Goal: Information Seeking & Learning: Learn about a topic

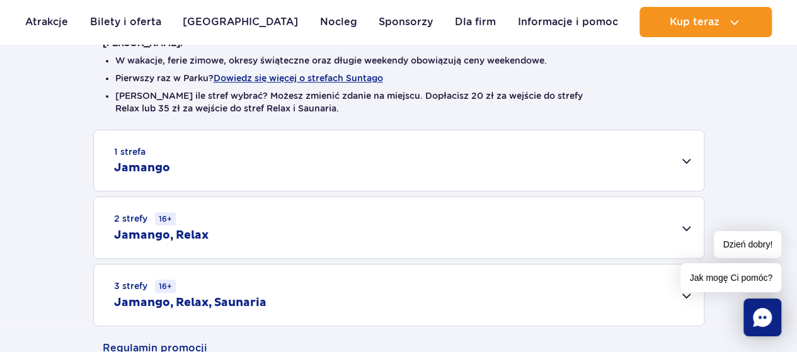
scroll to position [322, 0]
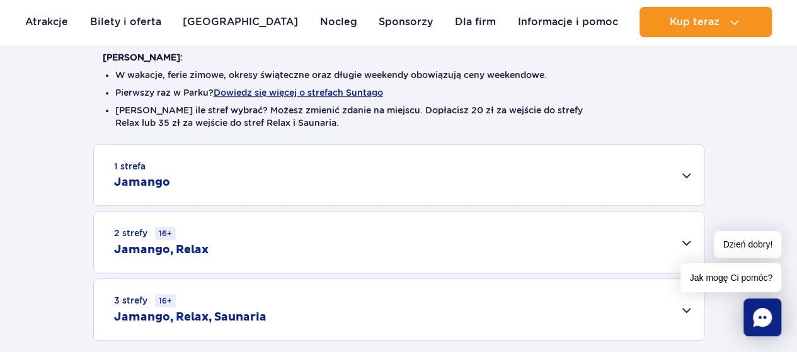
click at [168, 171] on div "1 strefa Jamango" at bounding box center [399, 175] width 610 height 60
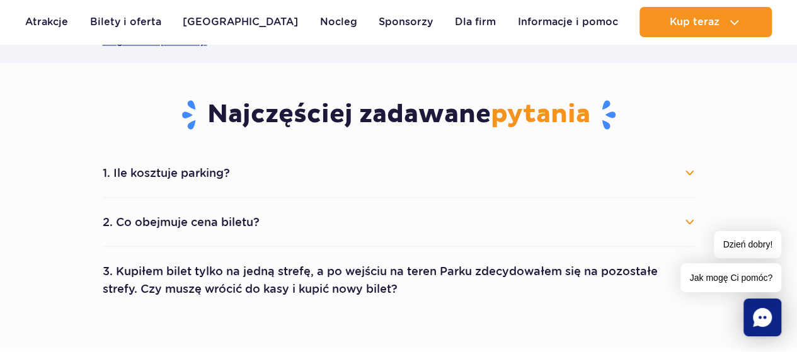
scroll to position [1109, 0]
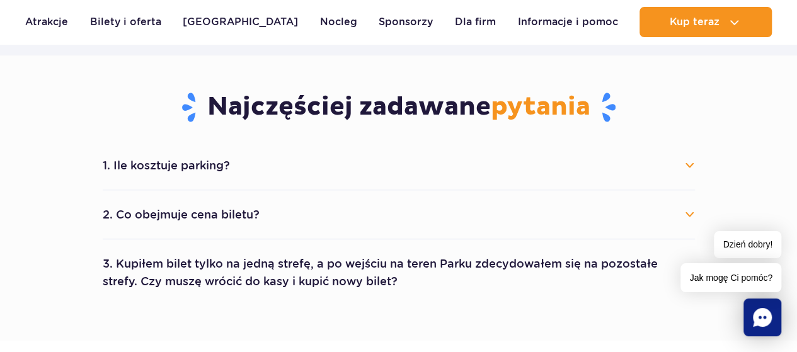
click at [653, 174] on button "1. Ile kosztuje parking?" at bounding box center [399, 165] width 592 height 28
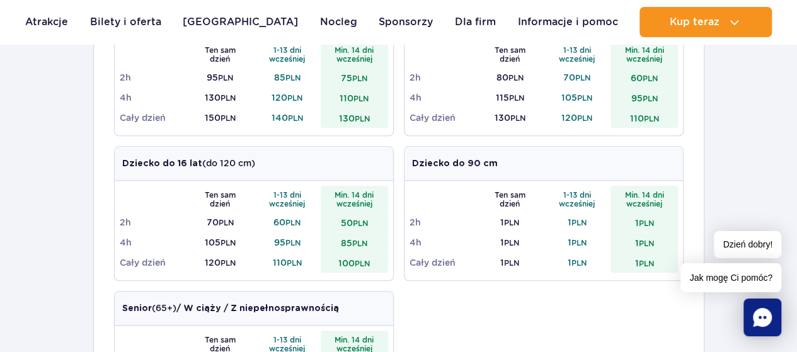
scroll to position [414, 0]
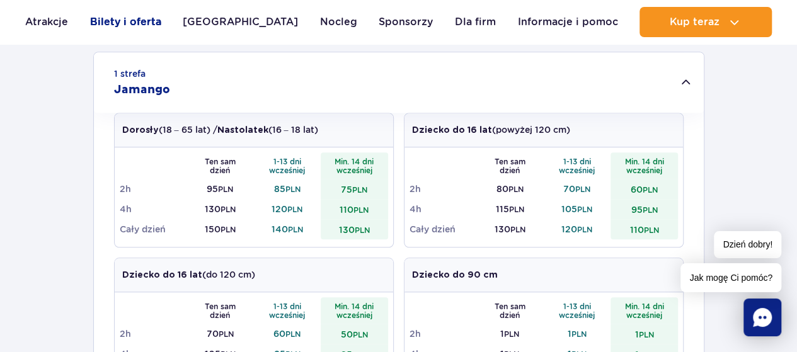
click at [147, 23] on link "Bilety i oferta" at bounding box center [125, 22] width 71 height 30
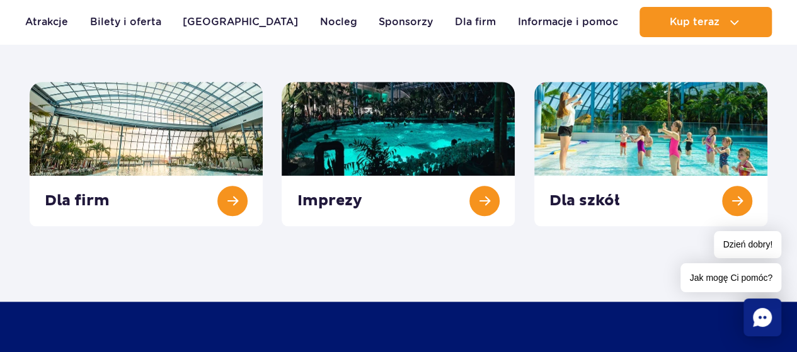
scroll to position [535, 0]
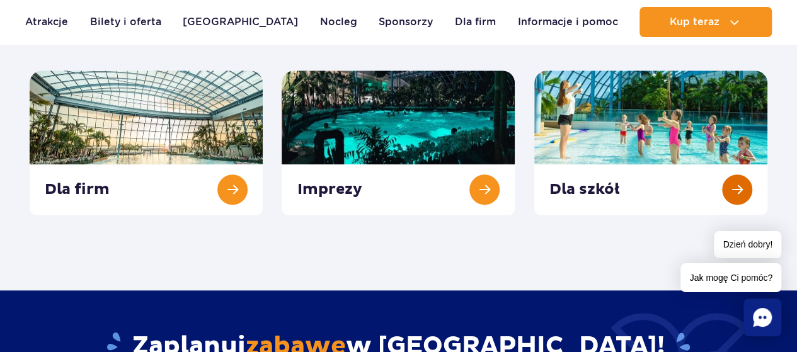
click at [728, 195] on link at bounding box center [650, 143] width 233 height 144
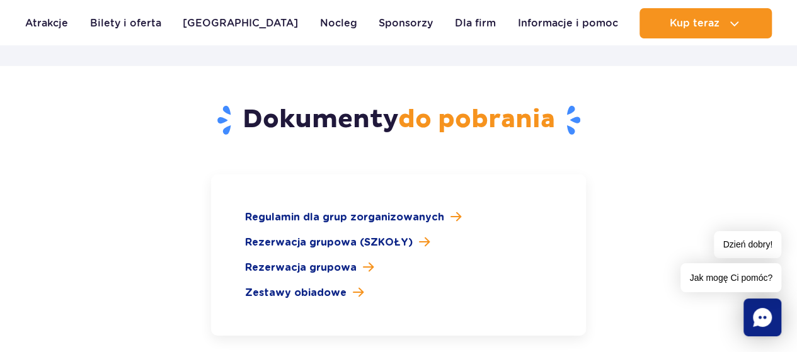
scroll to position [1851, 0]
click at [421, 237] on span at bounding box center [424, 243] width 11 height 12
